Goal: Task Accomplishment & Management: Use online tool/utility

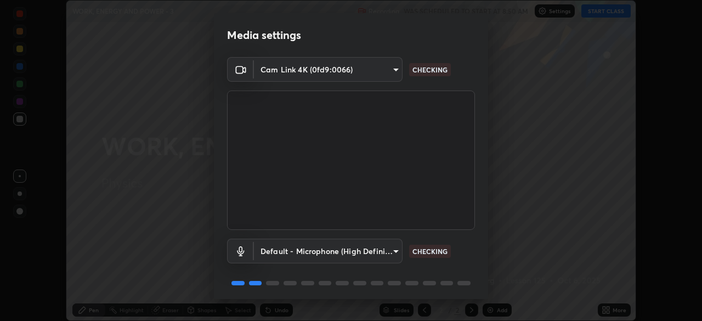
scroll to position [39, 0]
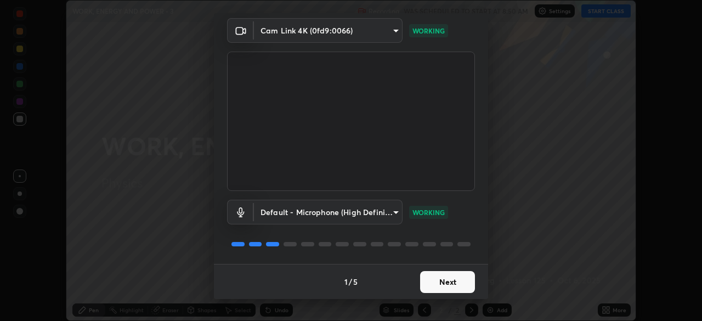
click at [447, 273] on button "Next" at bounding box center [447, 282] width 55 height 22
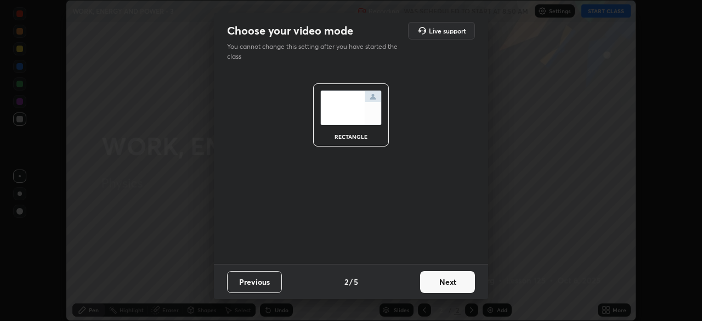
click at [453, 277] on button "Next" at bounding box center [447, 282] width 55 height 22
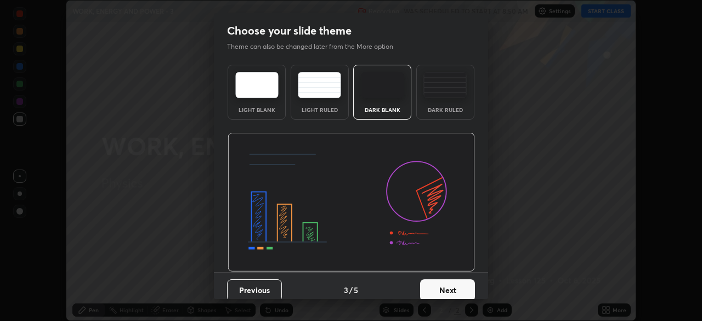
click at [461, 283] on button "Next" at bounding box center [447, 290] width 55 height 22
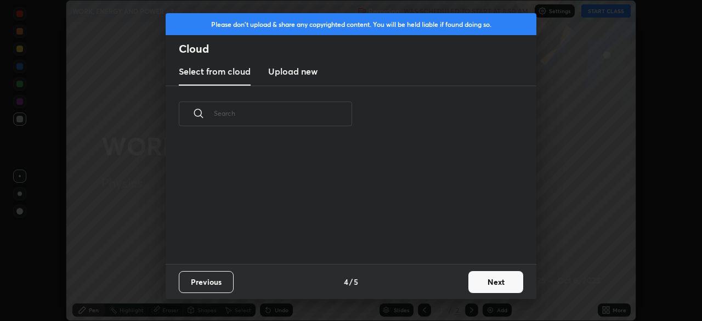
click at [476, 278] on button "Next" at bounding box center [495, 282] width 55 height 22
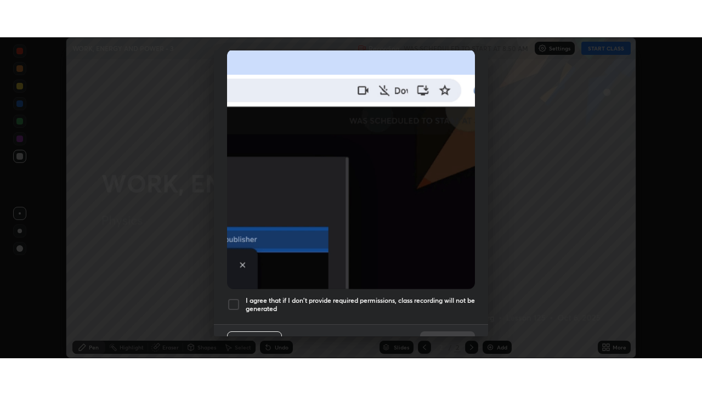
scroll to position [263, 0]
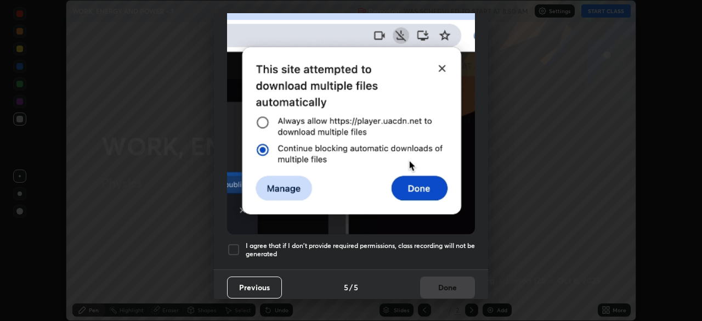
click at [232, 247] on div at bounding box center [233, 249] width 13 height 13
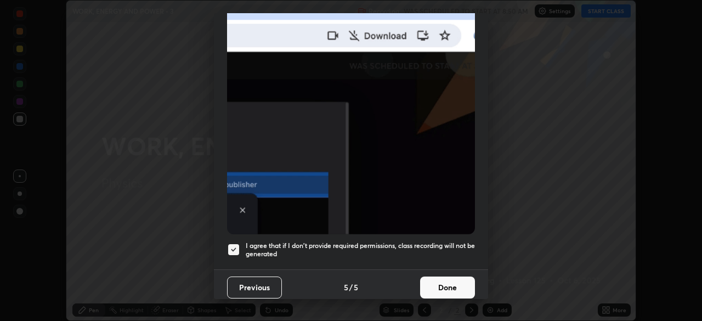
click at [448, 279] on button "Done" at bounding box center [447, 287] width 55 height 22
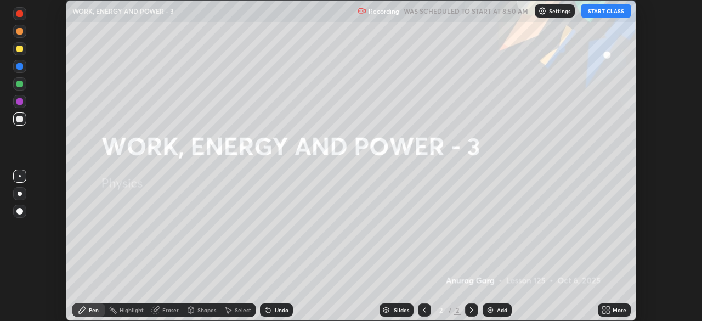
click at [595, 17] on button "START CLASS" at bounding box center [606, 10] width 49 height 13
click at [19, 193] on div at bounding box center [20, 193] width 4 height 4
click at [612, 312] on div "More" at bounding box center [614, 309] width 33 height 13
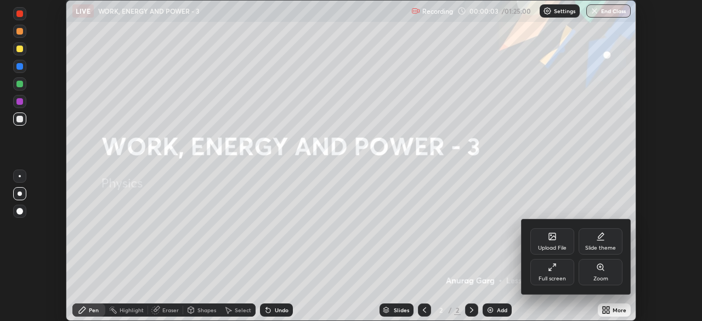
click at [556, 273] on div "Full screen" at bounding box center [552, 272] width 44 height 26
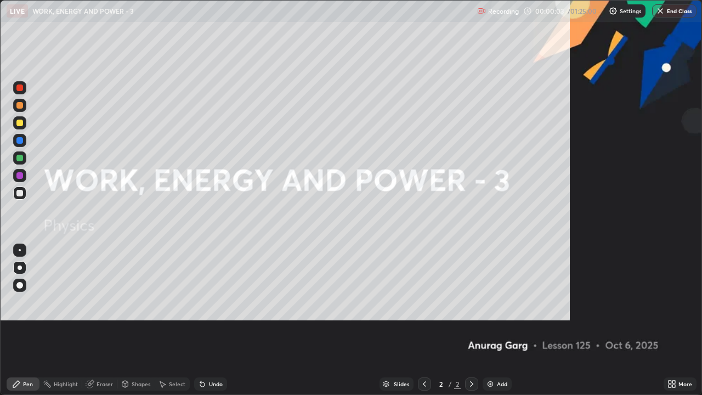
scroll to position [395, 702]
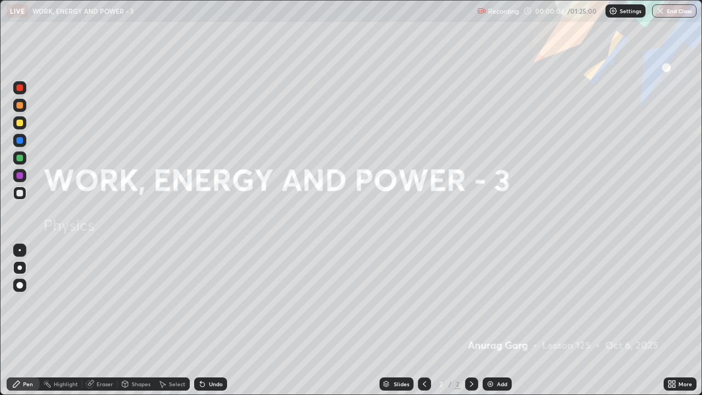
click at [490, 320] on img at bounding box center [490, 384] width 9 height 9
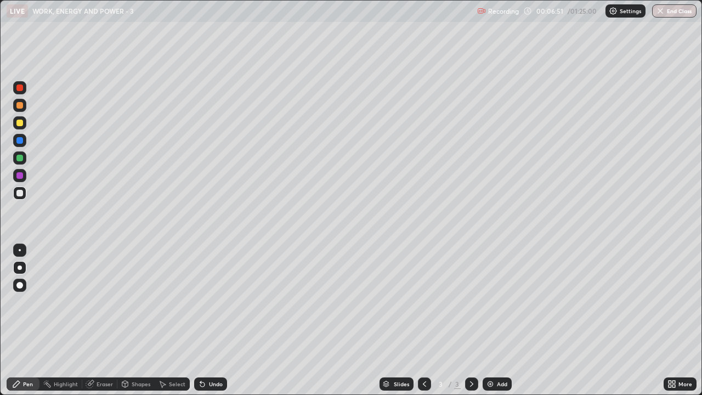
click at [505, 320] on div "Add" at bounding box center [502, 383] width 10 height 5
click at [424, 320] on div at bounding box center [424, 383] width 13 height 13
click at [471, 320] on icon at bounding box center [471, 384] width 9 height 9
click at [172, 320] on div "Select" at bounding box center [177, 383] width 16 height 5
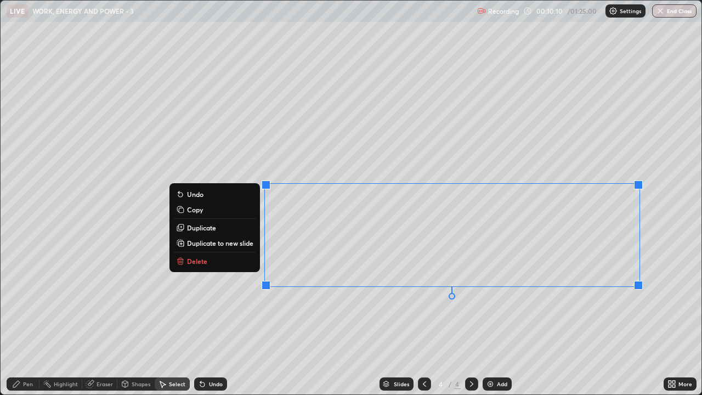
click at [194, 266] on button "Delete" at bounding box center [215, 261] width 82 height 13
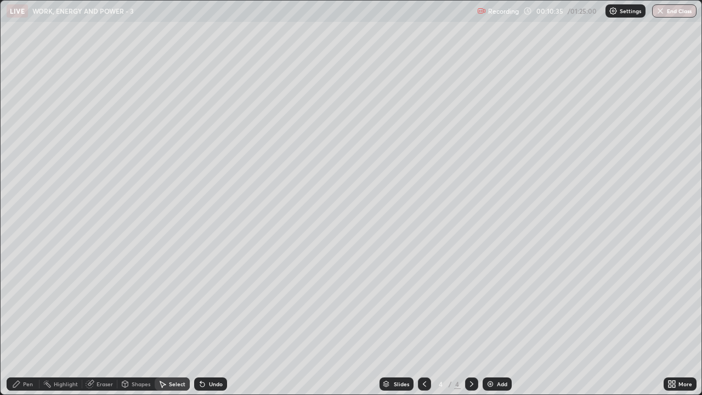
click at [28, 320] on div "Pen" at bounding box center [23, 383] width 33 height 13
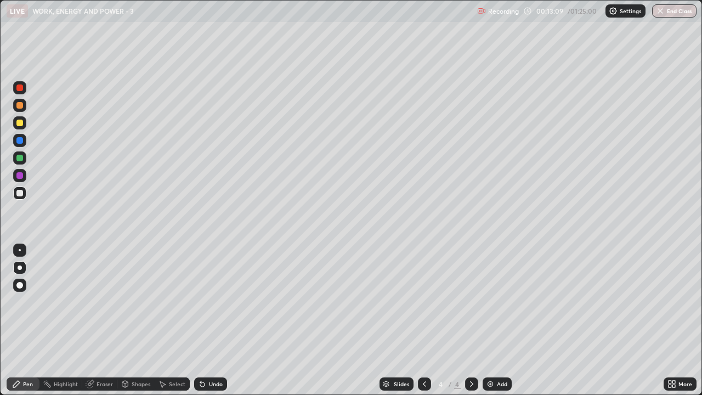
click at [20, 105] on div at bounding box center [19, 105] width 7 height 7
click at [20, 124] on div at bounding box center [19, 123] width 7 height 7
click at [216, 320] on div "Undo" at bounding box center [210, 383] width 33 height 13
click at [218, 320] on div "Undo" at bounding box center [216, 383] width 14 height 5
click at [21, 193] on div at bounding box center [19, 193] width 7 height 7
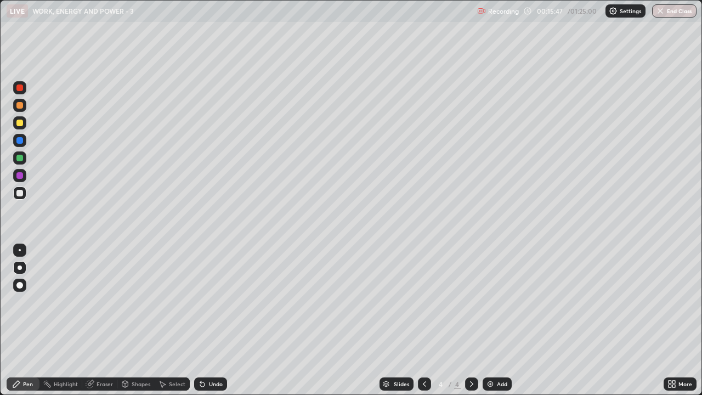
click at [210, 320] on div "Undo" at bounding box center [216, 383] width 14 height 5
click at [213, 320] on div "Undo" at bounding box center [216, 383] width 14 height 5
click at [212, 320] on div "Undo" at bounding box center [216, 383] width 14 height 5
click at [211, 320] on div "Undo" at bounding box center [216, 383] width 14 height 5
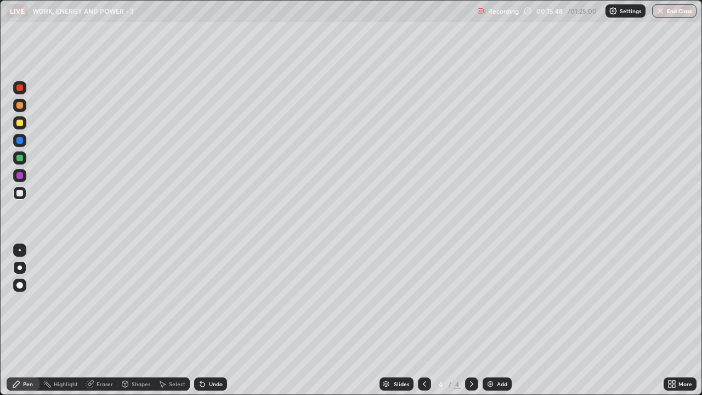
click at [211, 320] on div "Undo" at bounding box center [216, 383] width 14 height 5
click at [210, 320] on div "Undo" at bounding box center [216, 383] width 14 height 5
click at [211, 320] on div "Undo" at bounding box center [216, 383] width 14 height 5
click at [212, 320] on div "Undo" at bounding box center [216, 383] width 14 height 5
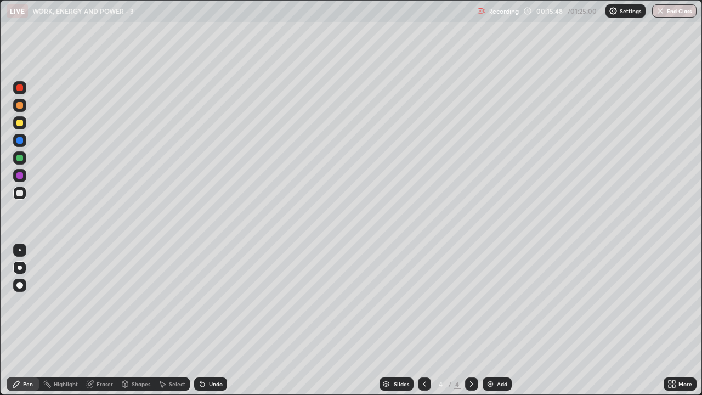
click at [212, 320] on div "Undo" at bounding box center [216, 383] width 14 height 5
click at [214, 320] on div "Undo" at bounding box center [216, 383] width 14 height 5
click at [216, 320] on div "Undo" at bounding box center [216, 383] width 14 height 5
click at [217, 320] on div "Undo" at bounding box center [210, 383] width 33 height 13
click at [216, 320] on div "Undo" at bounding box center [216, 383] width 14 height 5
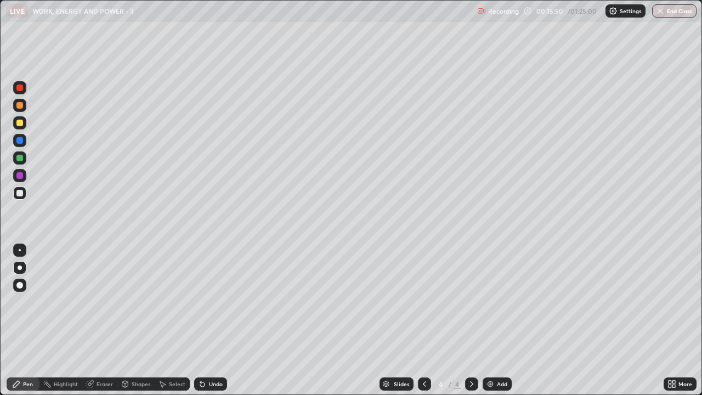
click at [216, 320] on div "Undo" at bounding box center [216, 383] width 14 height 5
click at [215, 320] on div "Undo" at bounding box center [210, 383] width 33 height 13
click at [109, 320] on div "Eraser" at bounding box center [99, 383] width 35 height 13
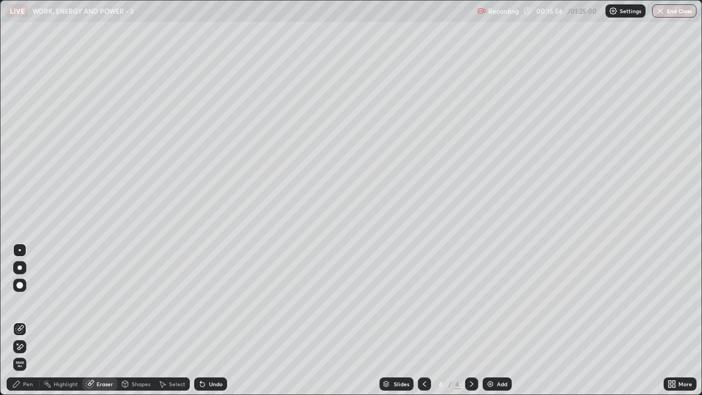
click at [31, 320] on div "Pen" at bounding box center [28, 383] width 10 height 5
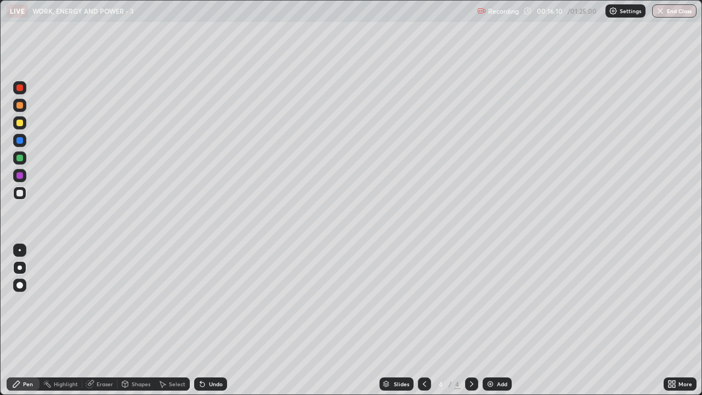
click at [180, 320] on div "Select" at bounding box center [177, 383] width 16 height 5
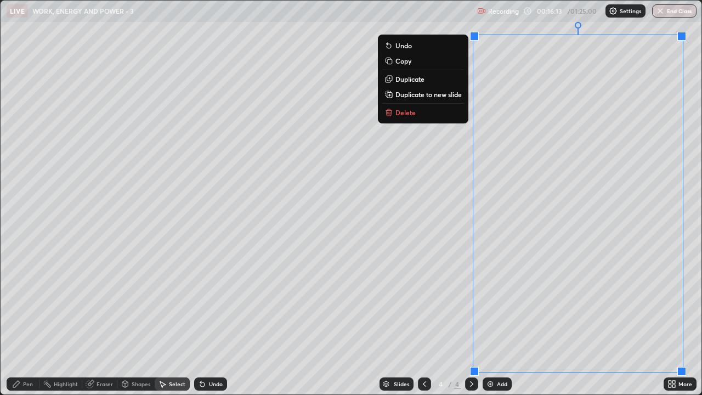
click at [425, 114] on button "Delete" at bounding box center [423, 112] width 82 height 13
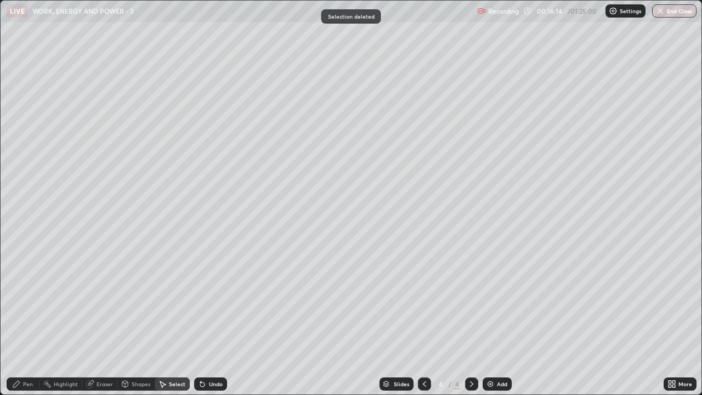
click at [26, 320] on div "Pen" at bounding box center [28, 383] width 10 height 5
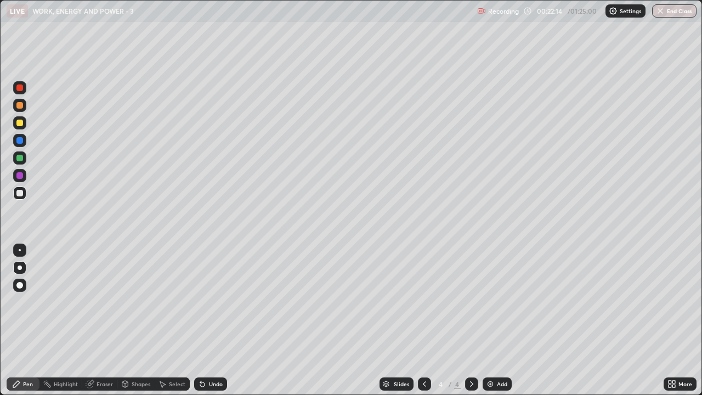
click at [497, 320] on div "Add" at bounding box center [497, 383] width 29 height 13
click at [20, 124] on div at bounding box center [19, 123] width 7 height 7
click at [187, 320] on div "Select" at bounding box center [172, 383] width 35 height 13
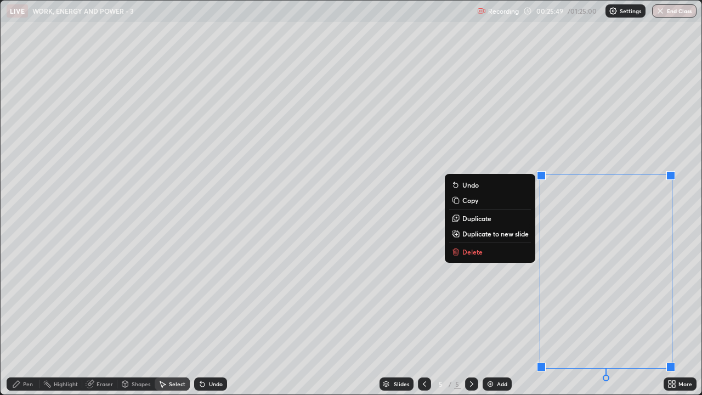
click at [498, 256] on button "Delete" at bounding box center [490, 251] width 82 height 13
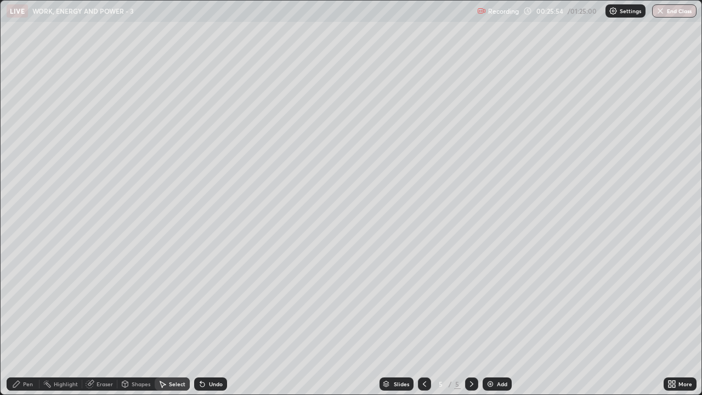
click at [15, 320] on icon at bounding box center [16, 384] width 7 height 7
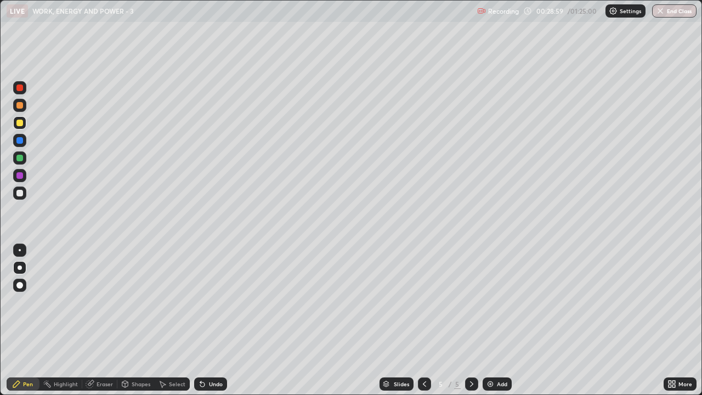
click at [497, 320] on div "Add" at bounding box center [497, 383] width 29 height 13
click at [19, 191] on div at bounding box center [19, 193] width 7 height 7
click at [490, 320] on div "Add" at bounding box center [497, 383] width 29 height 13
click at [222, 320] on div "Undo" at bounding box center [210, 383] width 33 height 13
click at [220, 320] on div "Undo" at bounding box center [216, 383] width 14 height 5
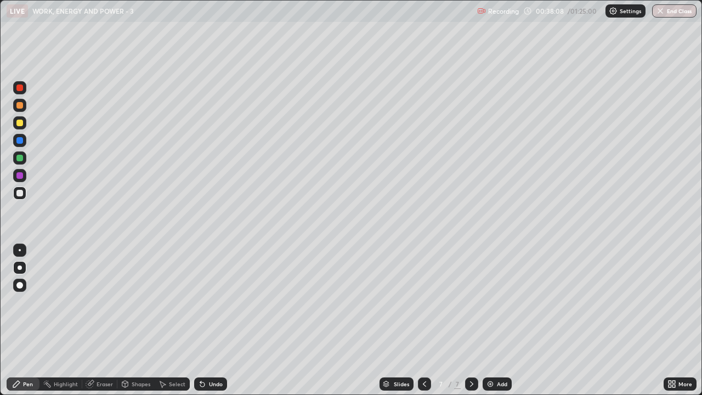
click at [214, 320] on div "Undo" at bounding box center [216, 383] width 14 height 5
click at [502, 320] on div "Add" at bounding box center [497, 383] width 29 height 13
click at [20, 121] on div at bounding box center [19, 123] width 7 height 7
click at [179, 320] on div "Select" at bounding box center [172, 383] width 35 height 13
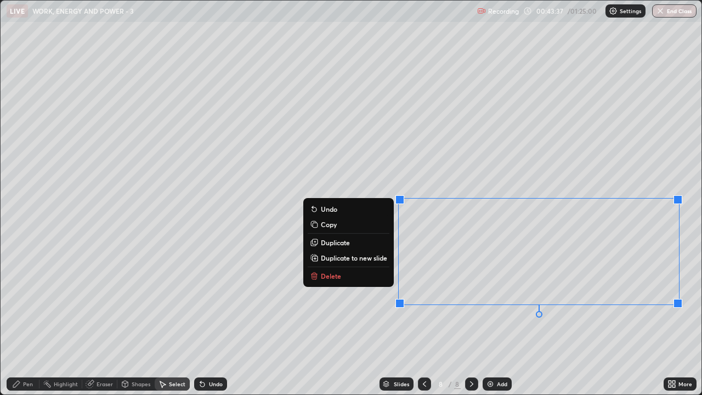
click at [371, 260] on p "Duplicate to new slide" at bounding box center [354, 257] width 66 height 9
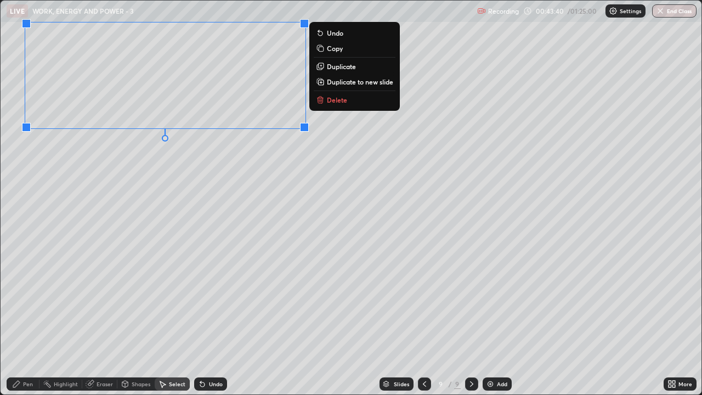
click at [159, 216] on div "0 ° Undo Copy Duplicate Duplicate to new slide Delete" at bounding box center [351, 198] width 701 height 394
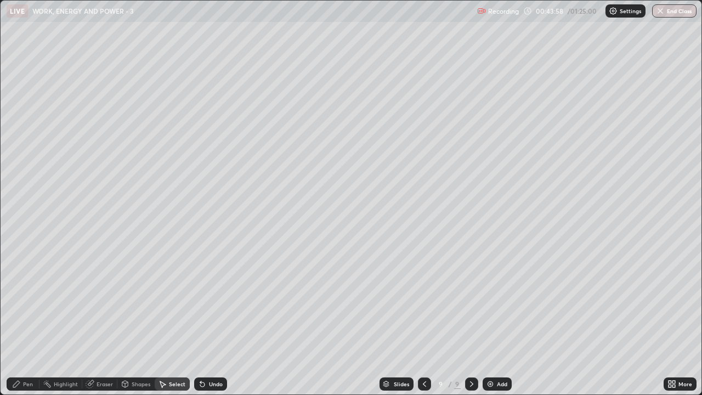
click at [29, 320] on div "Pen" at bounding box center [23, 383] width 33 height 13
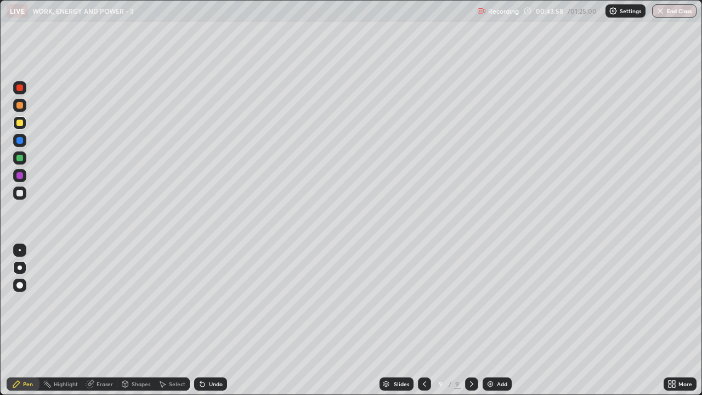
click at [24, 190] on div at bounding box center [19, 193] width 13 height 13
click at [488, 320] on img at bounding box center [490, 384] width 9 height 9
click at [219, 320] on div "Undo" at bounding box center [216, 383] width 14 height 5
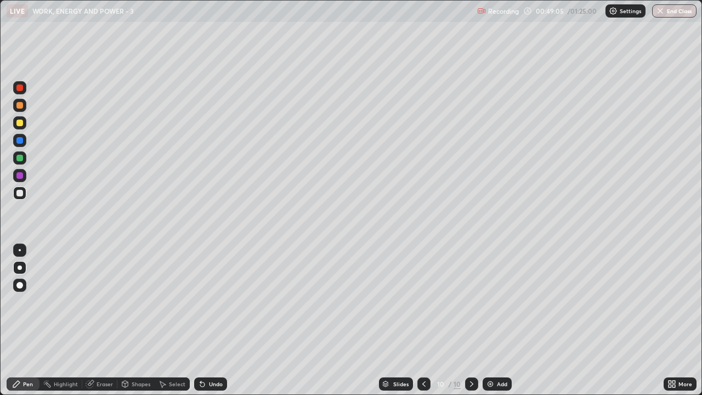
click at [218, 320] on div "Undo" at bounding box center [216, 383] width 14 height 5
click at [216, 320] on div "Undo" at bounding box center [216, 383] width 14 height 5
click at [218, 320] on div "Undo" at bounding box center [216, 383] width 14 height 5
click at [216, 320] on div "Undo" at bounding box center [216, 383] width 14 height 5
click at [214, 320] on div "Undo" at bounding box center [216, 383] width 14 height 5
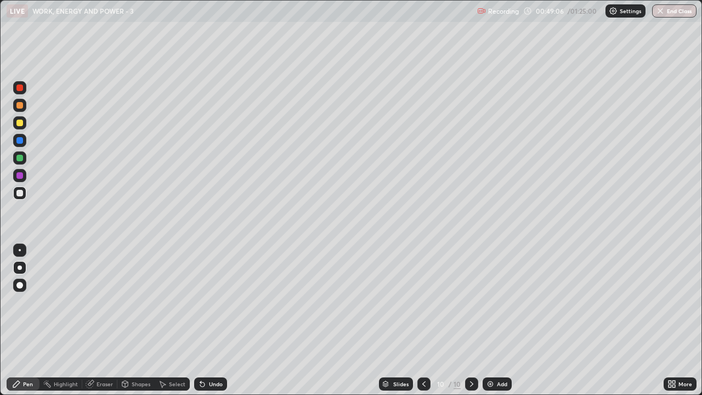
click at [212, 320] on div "Undo" at bounding box center [216, 383] width 14 height 5
click at [211, 320] on div "Undo" at bounding box center [216, 383] width 14 height 5
click at [216, 320] on div "Undo" at bounding box center [216, 383] width 14 height 5
click at [215, 320] on div "Undo" at bounding box center [216, 383] width 14 height 5
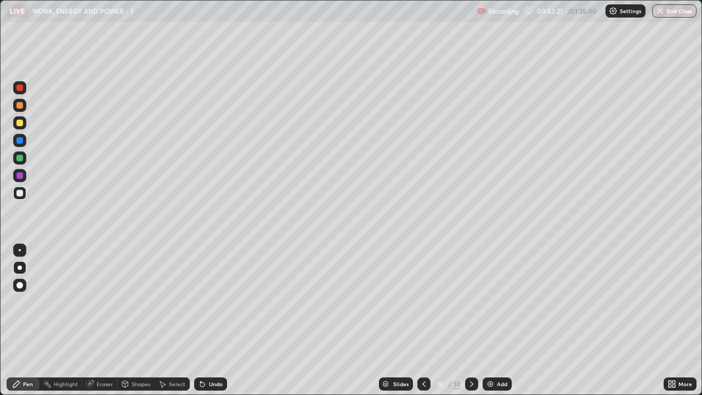
click at [215, 320] on div "Undo" at bounding box center [216, 383] width 14 height 5
click at [216, 320] on div "Undo" at bounding box center [216, 383] width 14 height 5
click at [496, 320] on div "Add" at bounding box center [497, 383] width 29 height 13
click at [25, 104] on div at bounding box center [19, 105] width 13 height 13
click at [25, 196] on div at bounding box center [19, 193] width 13 height 13
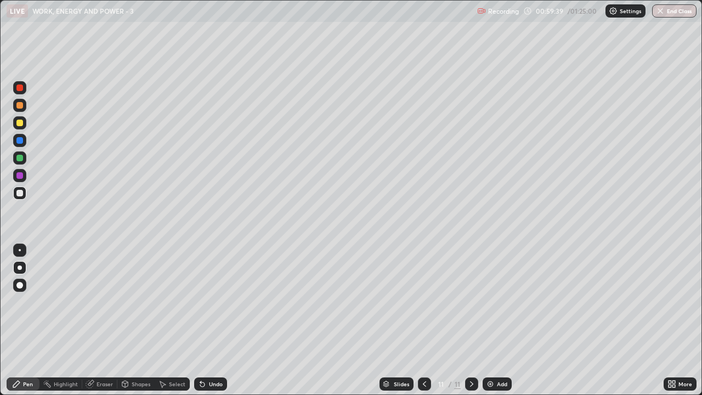
click at [23, 118] on div at bounding box center [19, 122] width 13 height 13
click at [501, 320] on div "Add" at bounding box center [502, 383] width 10 height 5
click at [214, 320] on div "Undo" at bounding box center [216, 383] width 14 height 5
click at [213, 320] on div "Undo" at bounding box center [210, 383] width 33 height 13
click at [215, 320] on div "Undo" at bounding box center [210, 383] width 33 height 13
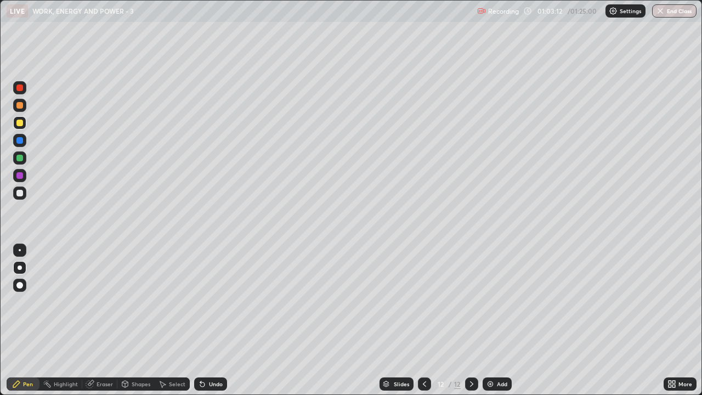
click at [217, 320] on div "Undo" at bounding box center [210, 383] width 33 height 13
click at [218, 320] on div "Undo" at bounding box center [210, 383] width 33 height 13
click at [219, 320] on div "Undo" at bounding box center [210, 383] width 33 height 13
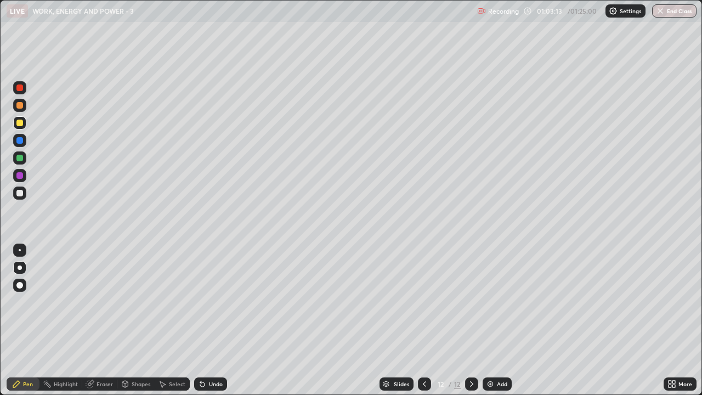
click at [220, 320] on div "Undo" at bounding box center [210, 383] width 33 height 13
click at [577, 128] on button "Undo" at bounding box center [592, 132] width 32 height 13
click at [177, 320] on div "Select" at bounding box center [177, 383] width 16 height 5
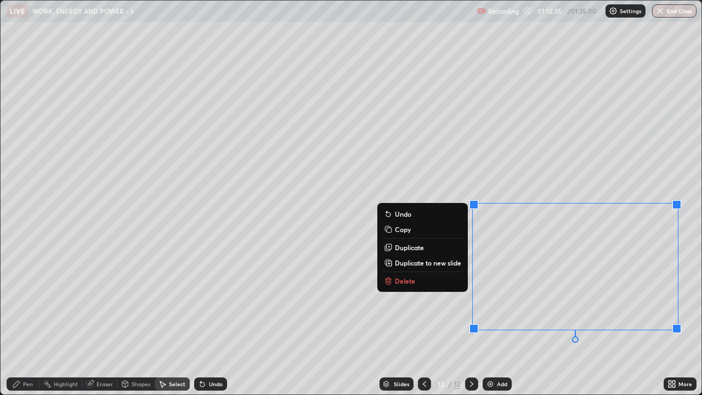
click at [443, 280] on button "Delete" at bounding box center [423, 280] width 82 height 13
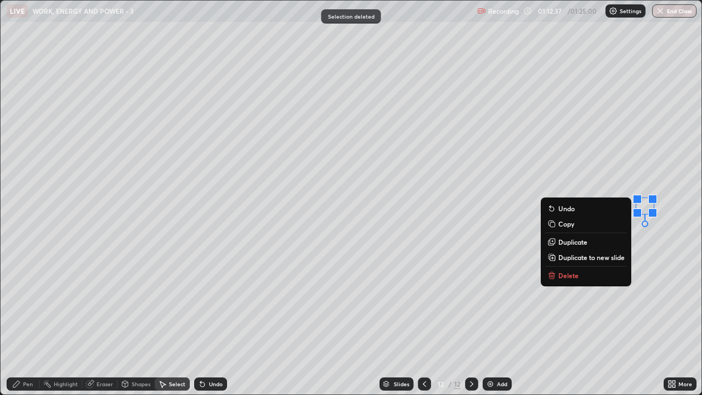
click at [572, 280] on button "Delete" at bounding box center [586, 275] width 82 height 13
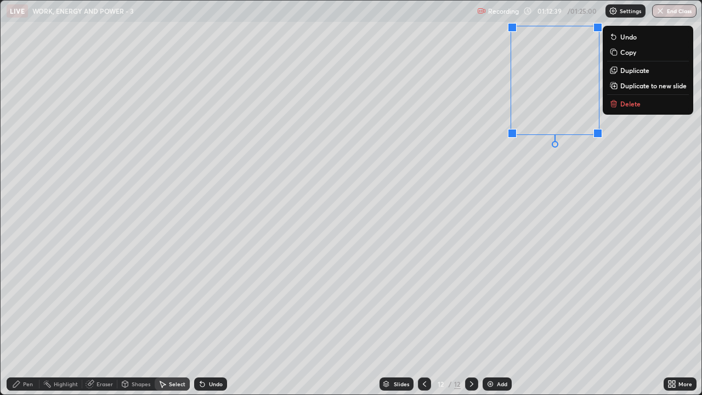
click at [622, 106] on p "Delete" at bounding box center [630, 103] width 20 height 9
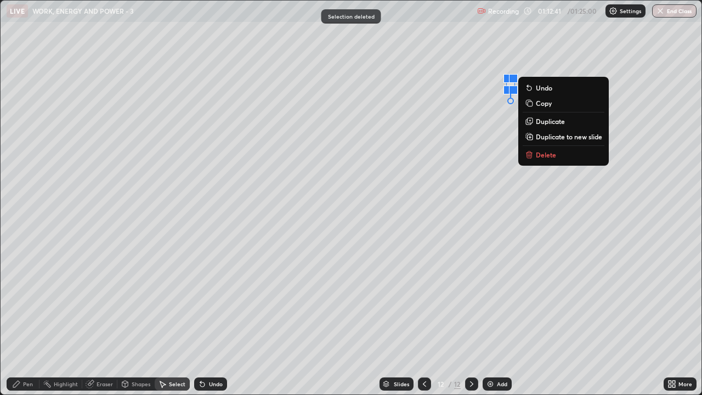
click at [540, 152] on p "Delete" at bounding box center [546, 154] width 20 height 9
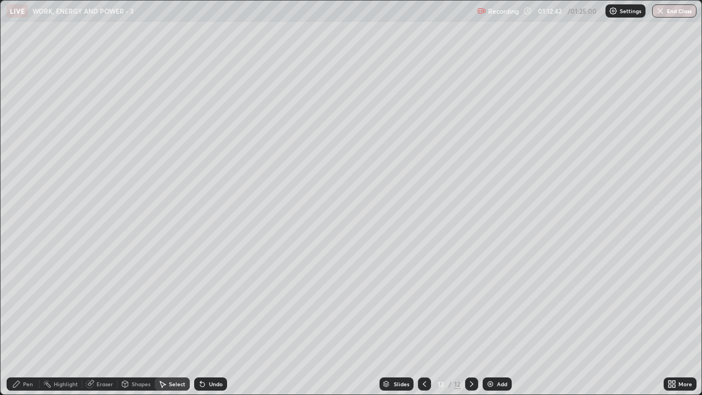
click at [27, 320] on div "Pen" at bounding box center [28, 383] width 10 height 5
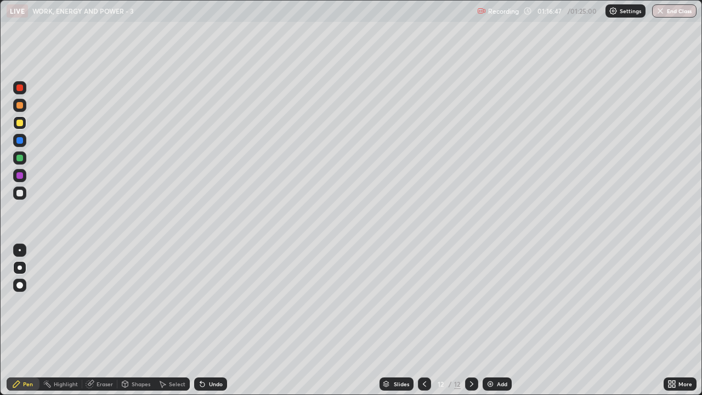
click at [501, 320] on div "Add" at bounding box center [502, 383] width 10 height 5
click at [22, 197] on div at bounding box center [19, 193] width 13 height 13
click at [168, 320] on div "Select" at bounding box center [172, 383] width 35 height 13
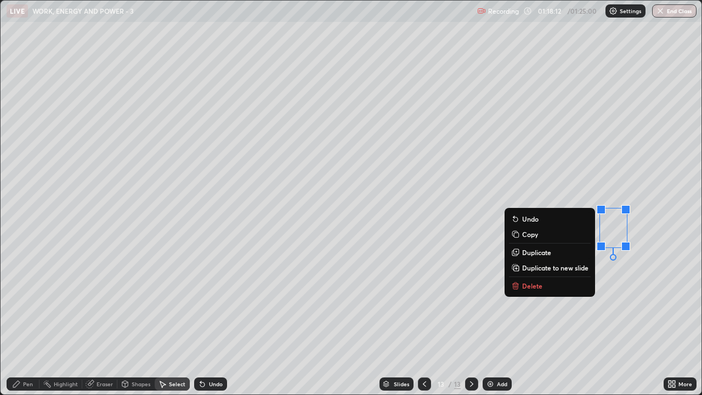
click at [548, 290] on button "Delete" at bounding box center [550, 285] width 82 height 13
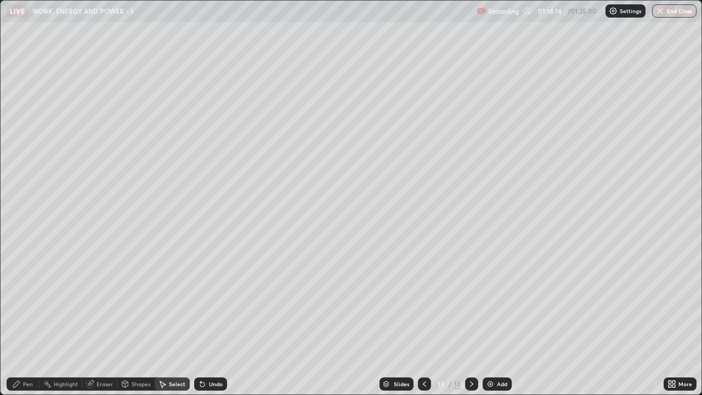
click at [36, 320] on div "Pen" at bounding box center [23, 383] width 33 height 13
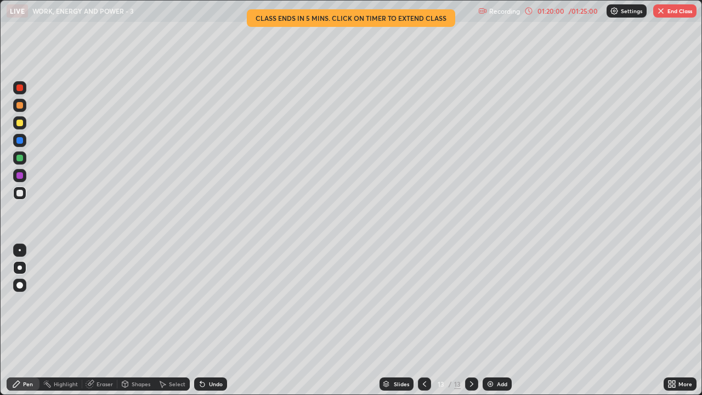
click at [183, 320] on div "Select" at bounding box center [172, 383] width 35 height 13
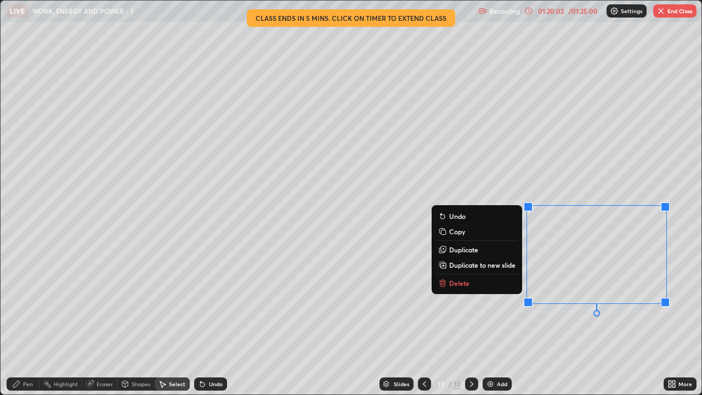
click at [473, 281] on button "Delete" at bounding box center [477, 282] width 82 height 13
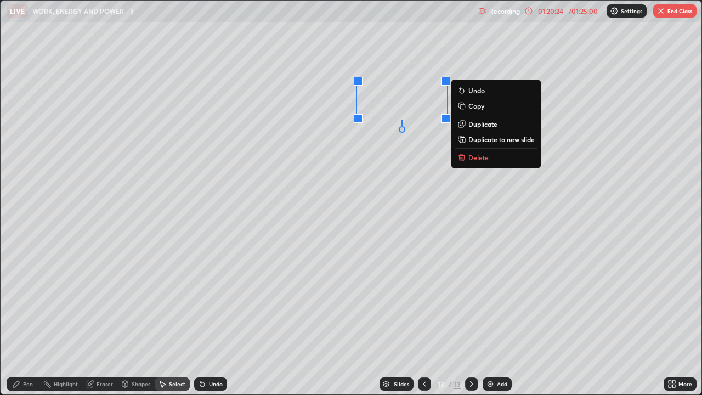
click at [579, 125] on div "0 ° Undo Copy Duplicate Duplicate to new slide Delete" at bounding box center [351, 198] width 701 height 394
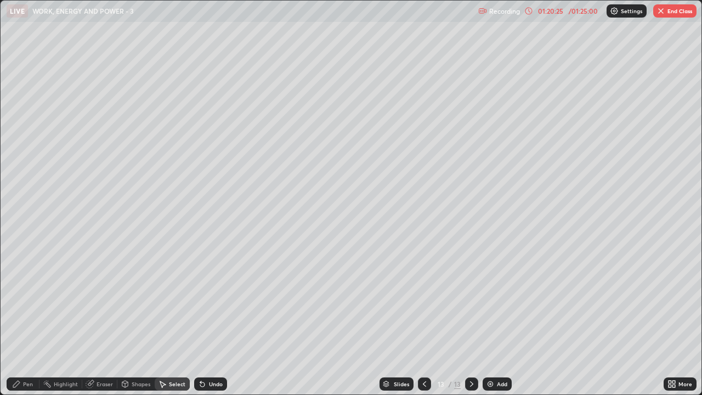
click at [554, 12] on div "01:20:25" at bounding box center [550, 11] width 31 height 7
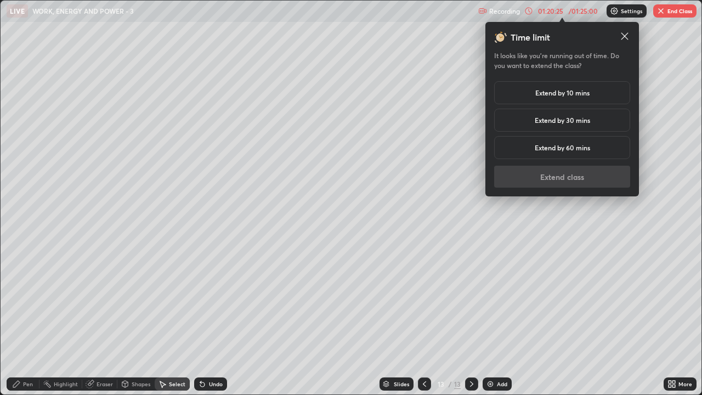
click at [568, 93] on h5 "Extend by 10 mins" at bounding box center [562, 93] width 54 height 10
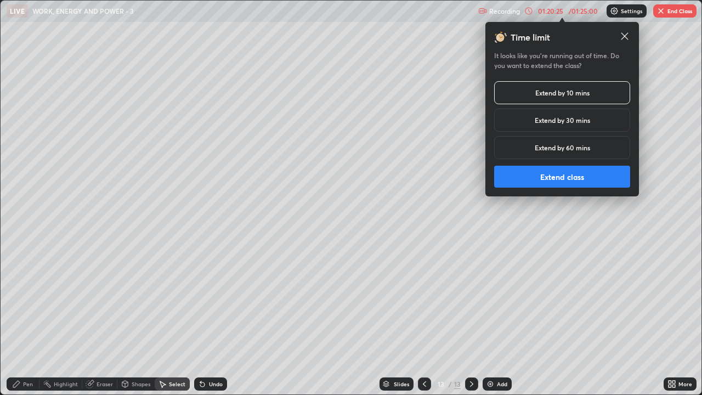
click at [589, 179] on button "Extend class" at bounding box center [562, 177] width 136 height 22
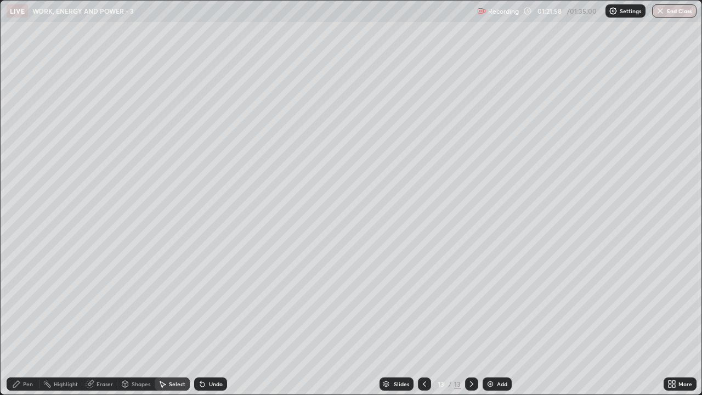
click at [24, 320] on div "Pen" at bounding box center [28, 383] width 10 height 5
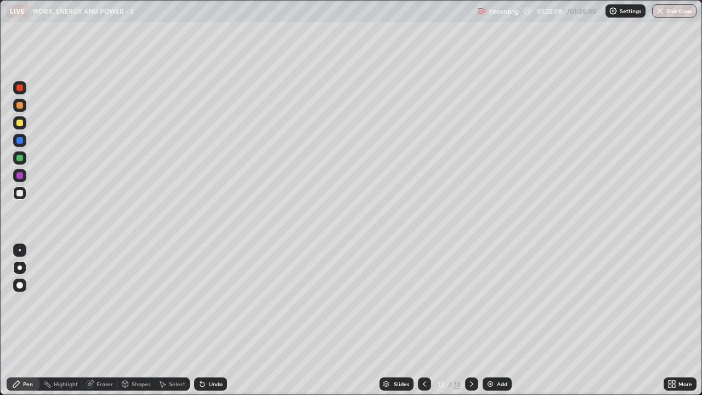
click at [218, 320] on div "Undo" at bounding box center [216, 383] width 14 height 5
click at [218, 320] on div "Undo" at bounding box center [210, 383] width 33 height 13
click at [219, 320] on div "Undo" at bounding box center [216, 383] width 14 height 5
click at [218, 320] on div "Undo" at bounding box center [216, 383] width 14 height 5
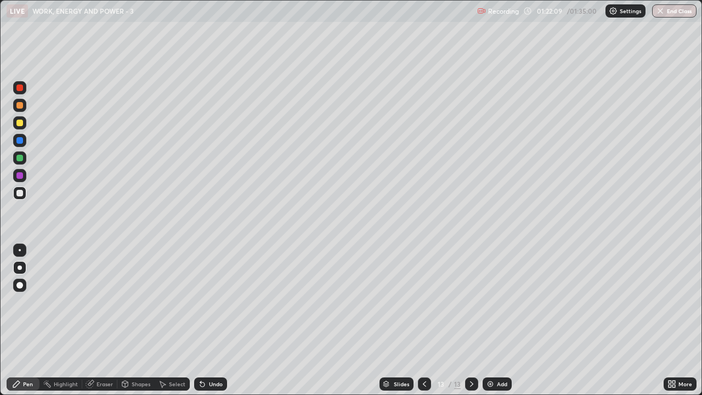
click at [218, 320] on div "Undo" at bounding box center [210, 383] width 33 height 13
click at [217, 320] on div "Undo" at bounding box center [210, 383] width 33 height 13
click at [218, 320] on div "Undo" at bounding box center [210, 383] width 33 height 13
click at [221, 320] on div "Undo" at bounding box center [210, 383] width 33 height 13
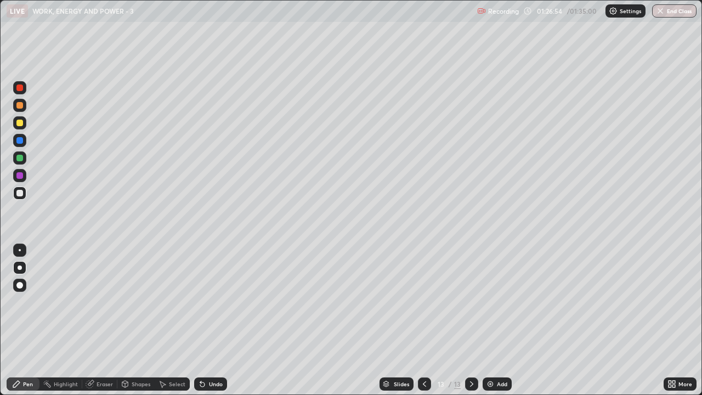
click at [670, 16] on button "End Class" at bounding box center [674, 10] width 44 height 13
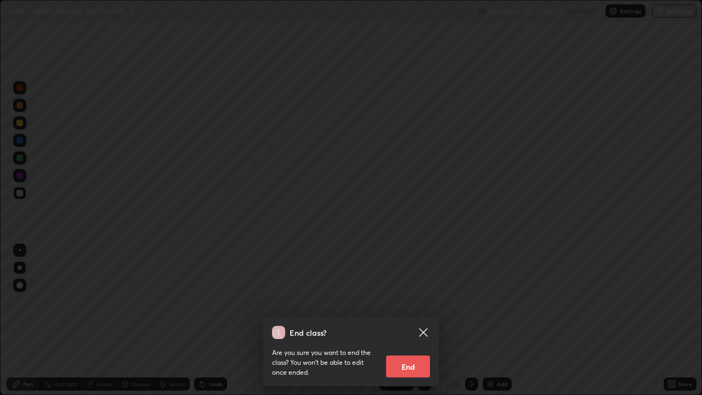
click at [414, 320] on button "End" at bounding box center [408, 366] width 44 height 22
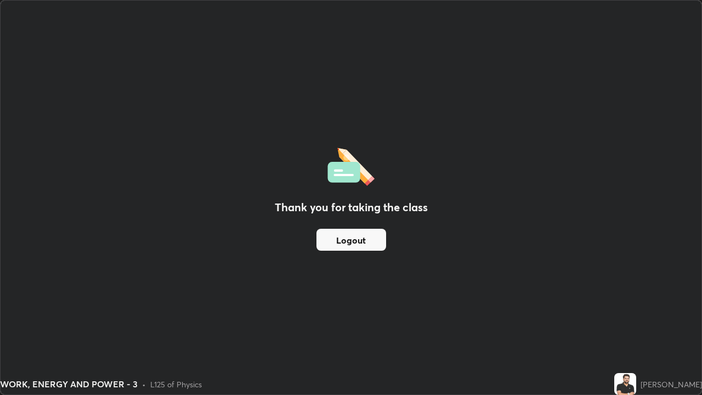
click at [359, 242] on button "Logout" at bounding box center [352, 240] width 70 height 22
click at [357, 243] on button "Logout" at bounding box center [352, 240] width 70 height 22
